Goal: Check status: Check status

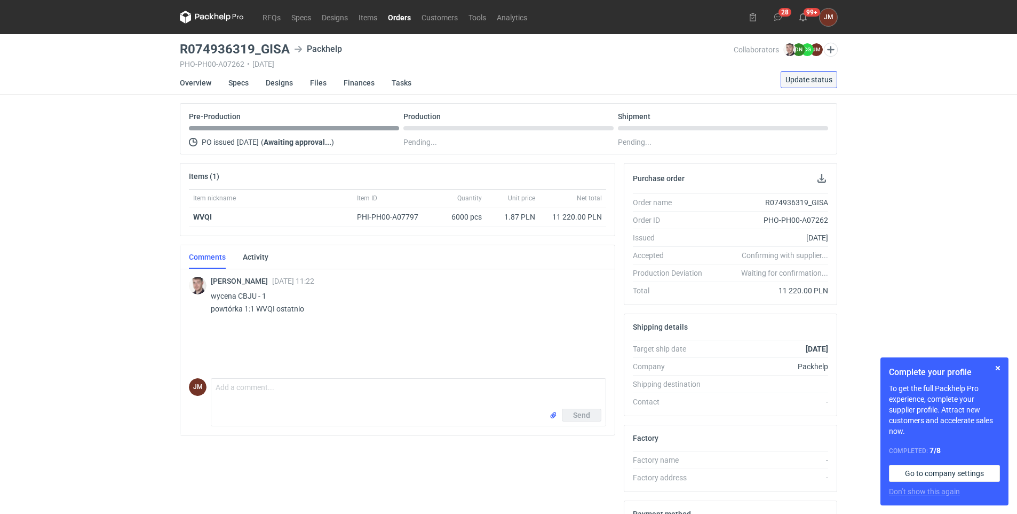
click at [538, 78] on span "Update status" at bounding box center [809, 79] width 47 height 7
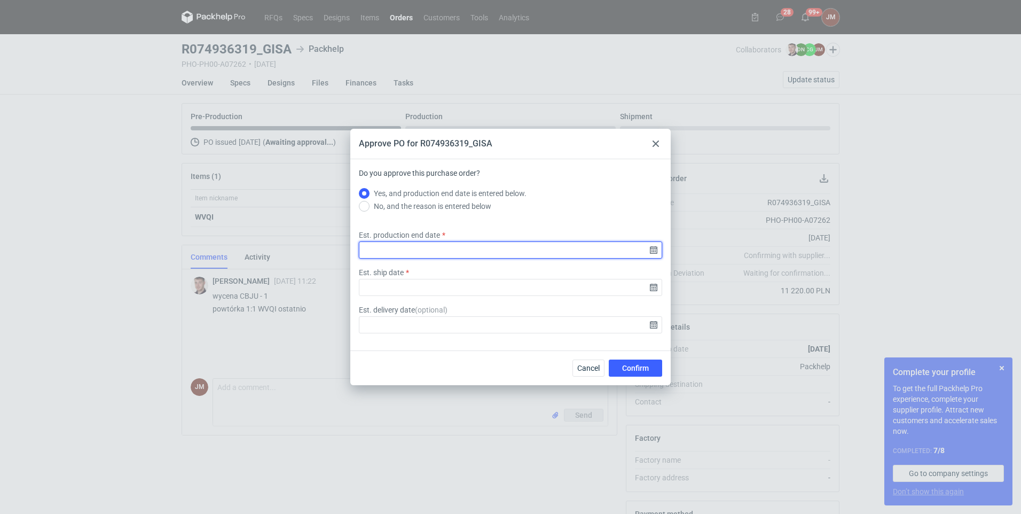
click at [538, 250] on input "Est. production end date" at bounding box center [510, 249] width 303 height 17
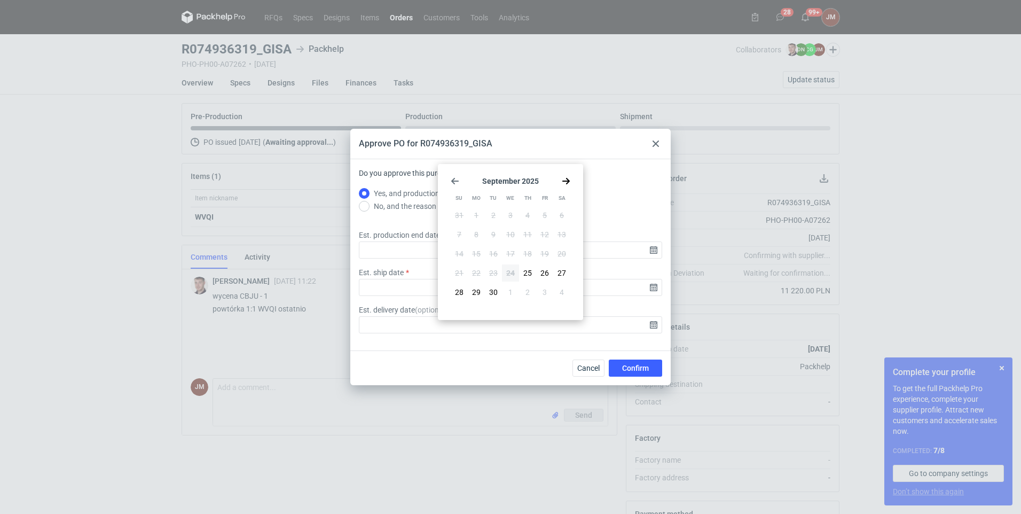
click at [538, 178] on icon "Go forward 1 month" at bounding box center [566, 181] width 9 height 9
click at [498, 238] on button "7" at bounding box center [493, 234] width 17 height 17
type input "[DATE]"
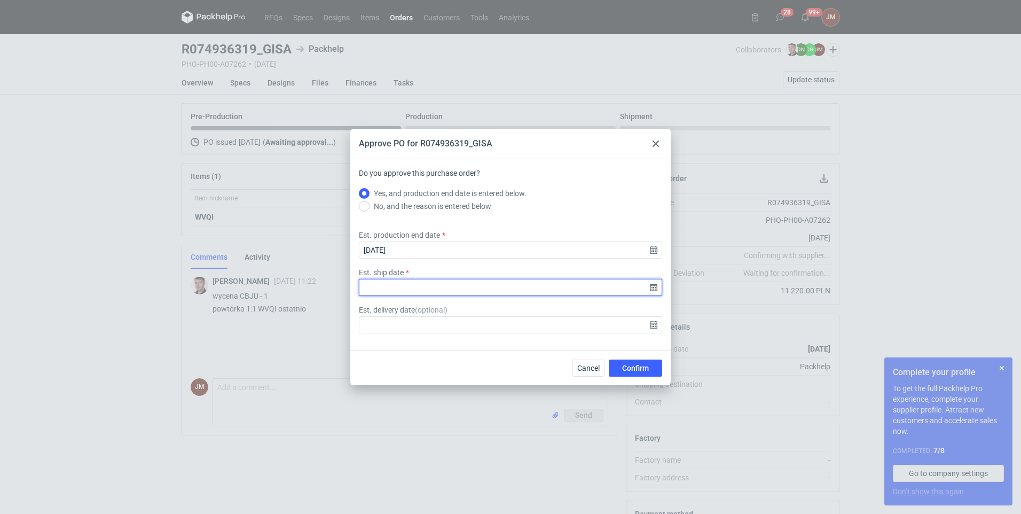
click at [538, 285] on input "Est. ship date" at bounding box center [510, 287] width 303 height 17
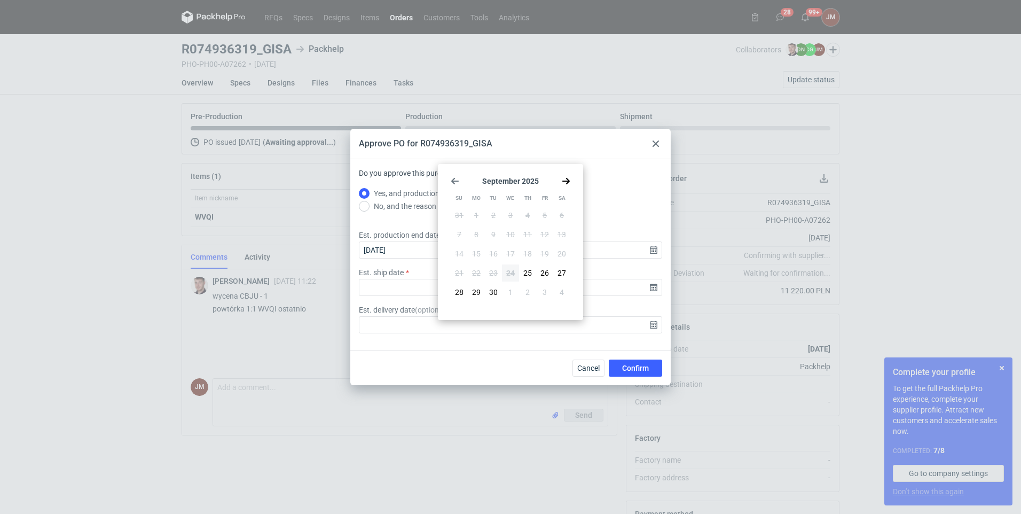
click at [538, 183] on icon "Go forward 1 month" at bounding box center [566, 181] width 9 height 9
click at [508, 235] on button "8" at bounding box center [510, 234] width 17 height 17
type input "[DATE]"
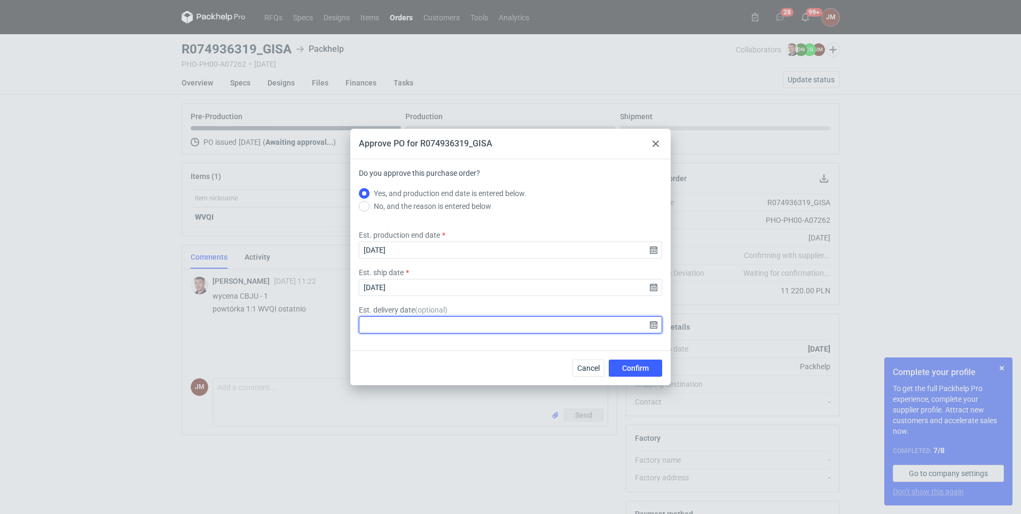
click at [538, 325] on input "Est. delivery date ( optional )" at bounding box center [510, 324] width 303 height 17
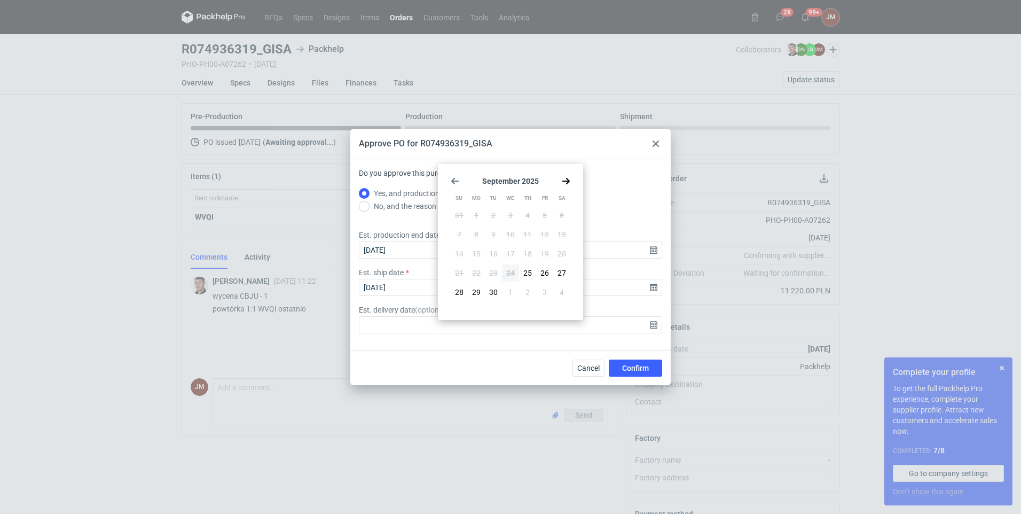
click at [538, 185] on div "[DATE] Su Mo Tu We Th Fr Sa 31 1 2 3 4 5 6 7 8 9 10 11 12 13 14 15 16 17 18 19 …" at bounding box center [510, 241] width 137 height 147
click at [538, 184] on icon "Go forward 1 month" at bounding box center [566, 181] width 9 height 9
click at [534, 234] on button "9" at bounding box center [527, 234] width 17 height 17
type input "[DATE]"
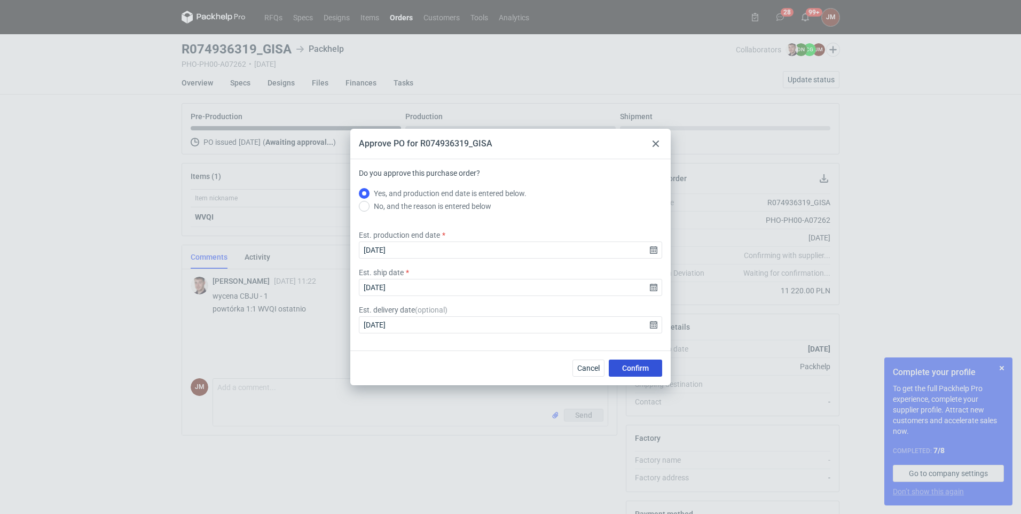
click at [538, 367] on span "Confirm" at bounding box center [635, 367] width 27 height 7
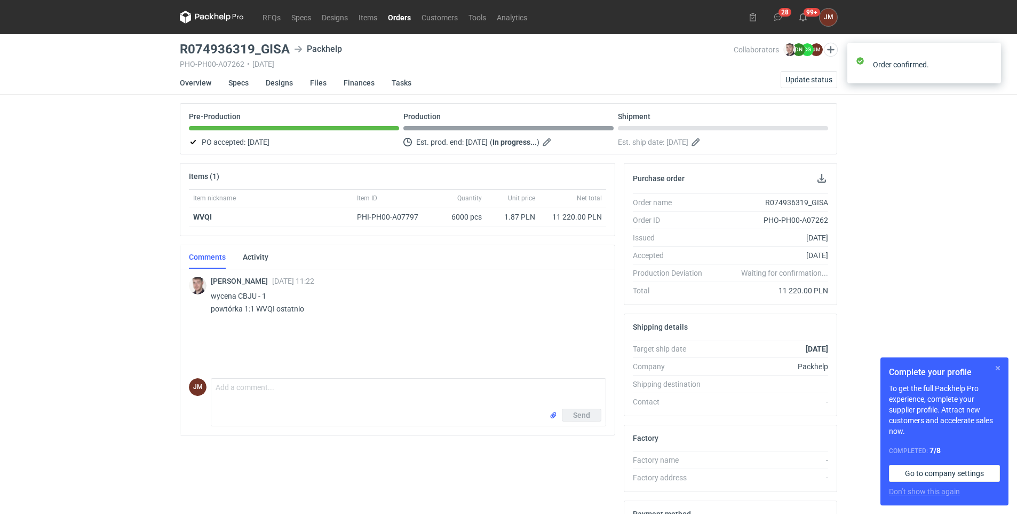
click at [538, 370] on button "button" at bounding box center [998, 367] width 13 height 13
